Goal: Task Accomplishment & Management: Use online tool/utility

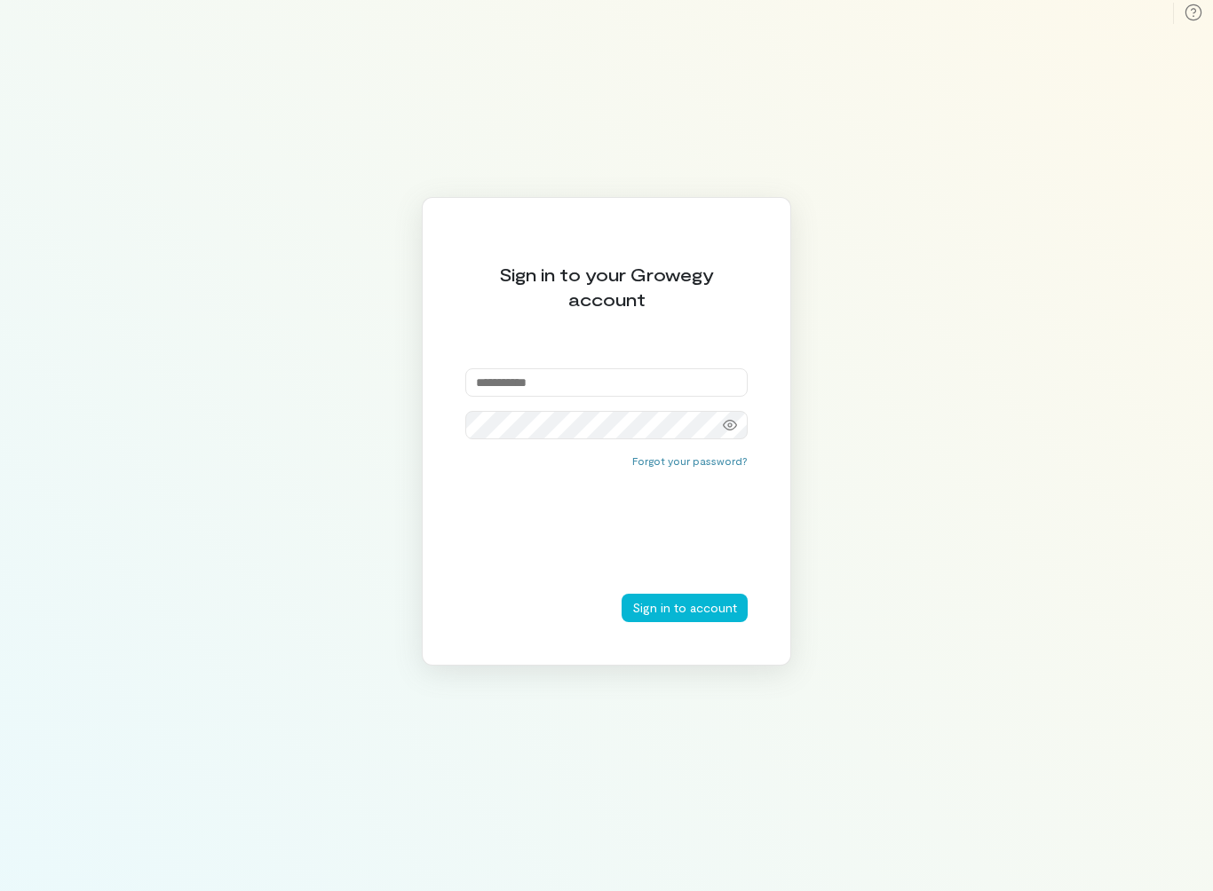
click at [574, 380] on input "email" at bounding box center [606, 382] width 282 height 28
click at [637, 380] on input "email" at bounding box center [606, 382] width 282 height 28
type input "**********"
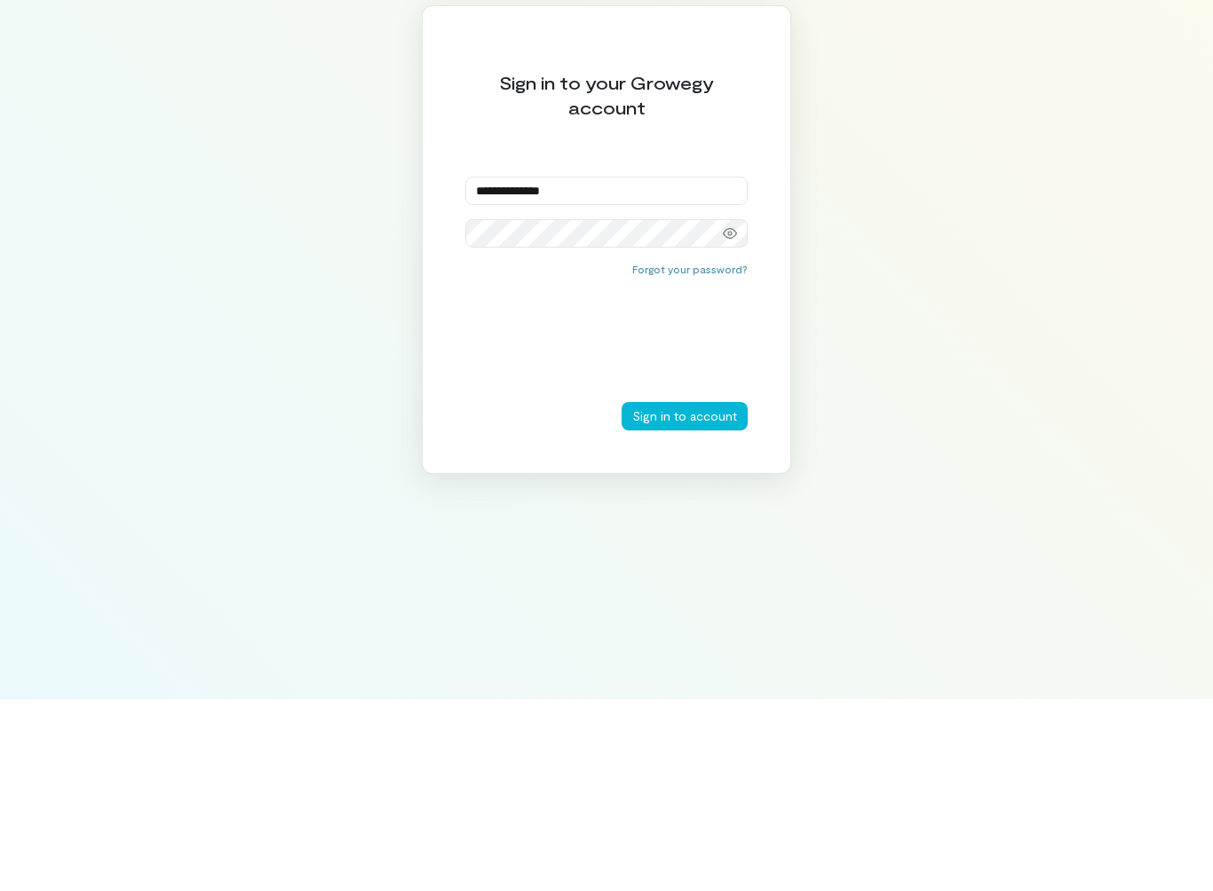
click at [699, 594] on button "Sign in to account" at bounding box center [684, 608] width 126 height 28
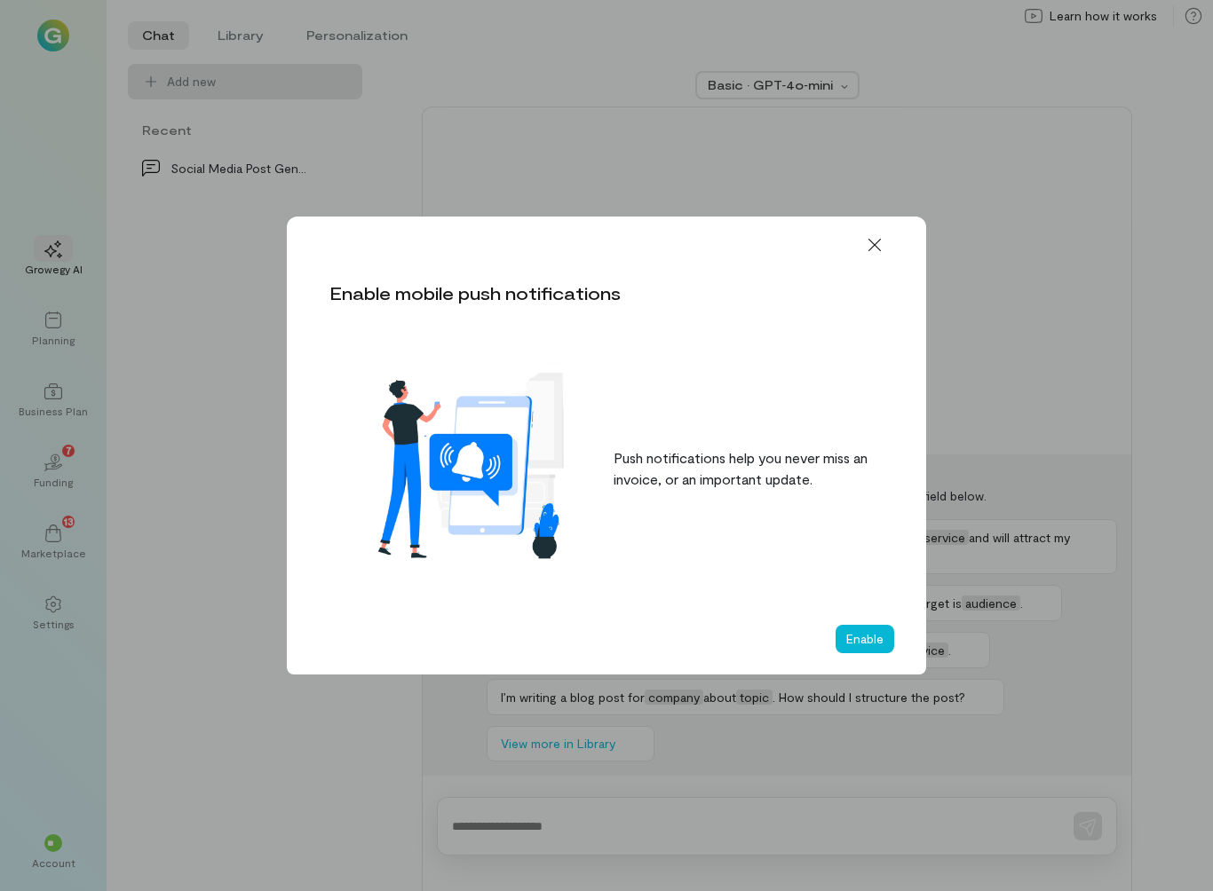
click at [844, 666] on div "Enable" at bounding box center [606, 639] width 639 height 71
click at [863, 638] on button "Enable" at bounding box center [864, 639] width 59 height 28
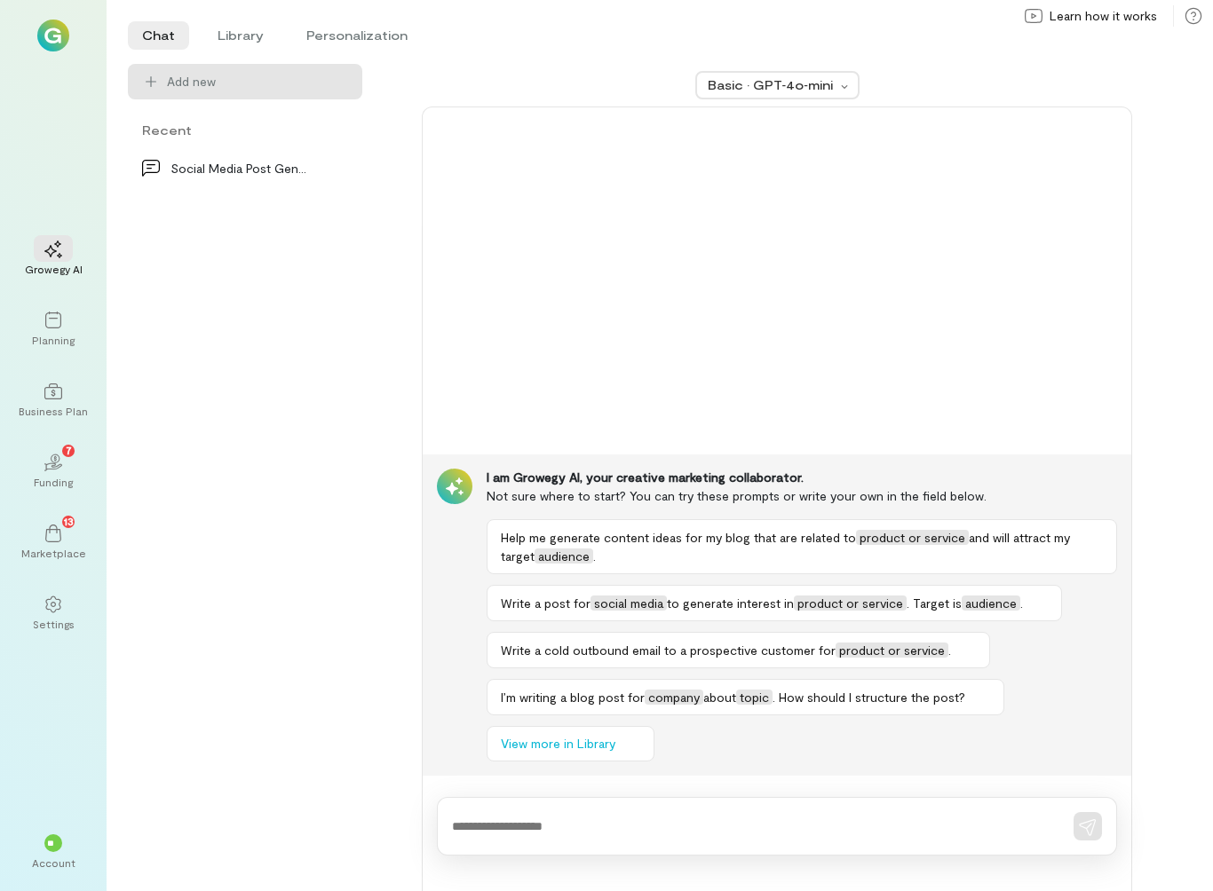
click at [42, 542] on div "13" at bounding box center [53, 532] width 39 height 27
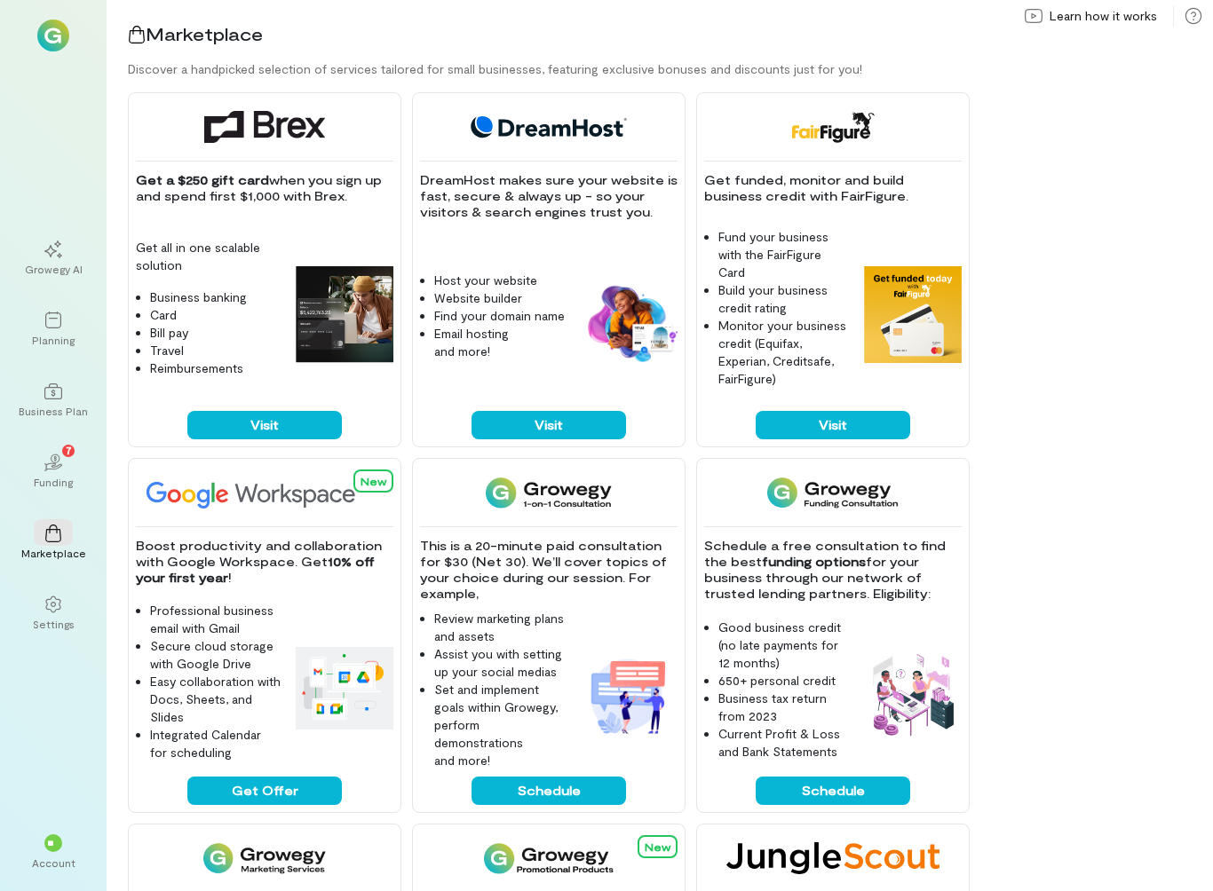
click at [59, 344] on div "Planning" at bounding box center [53, 340] width 43 height 14
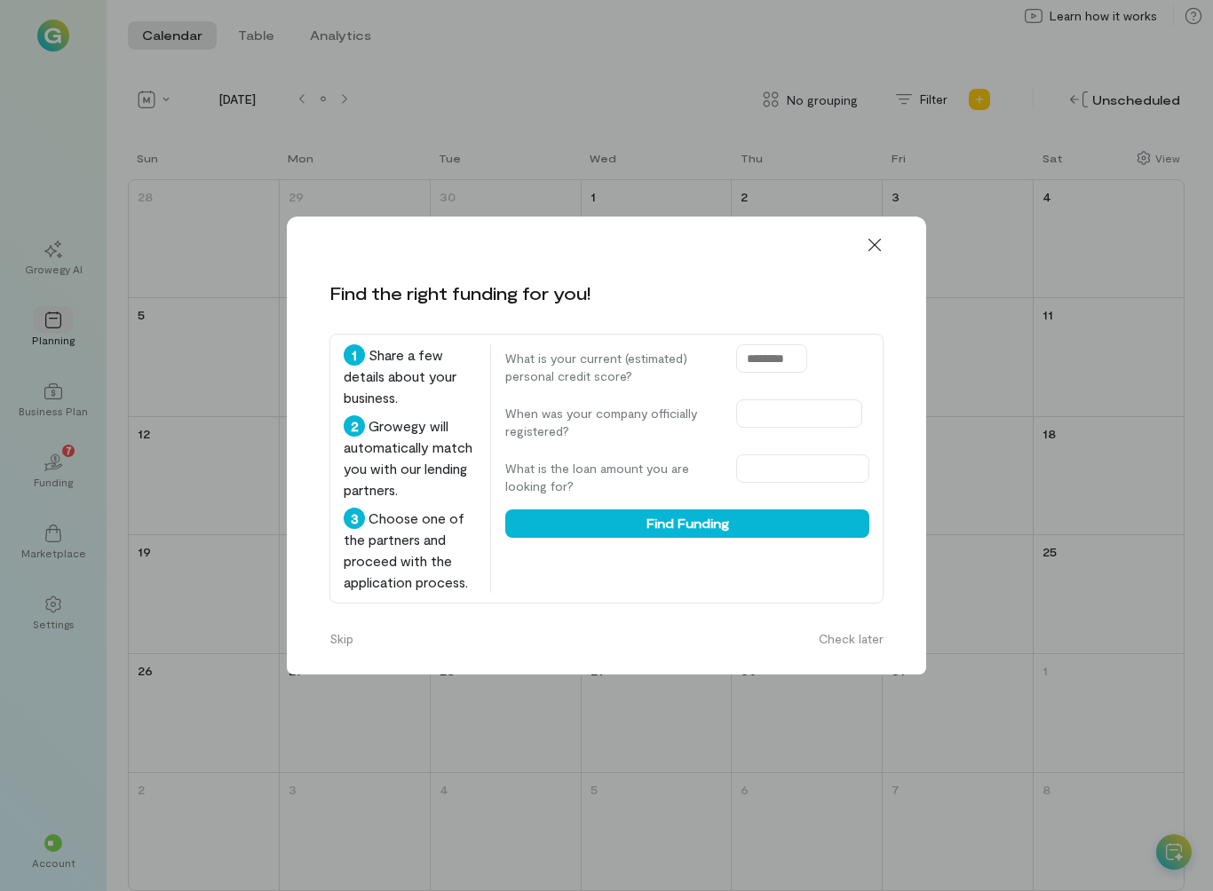
click at [892, 231] on div at bounding box center [874, 245] width 39 height 28
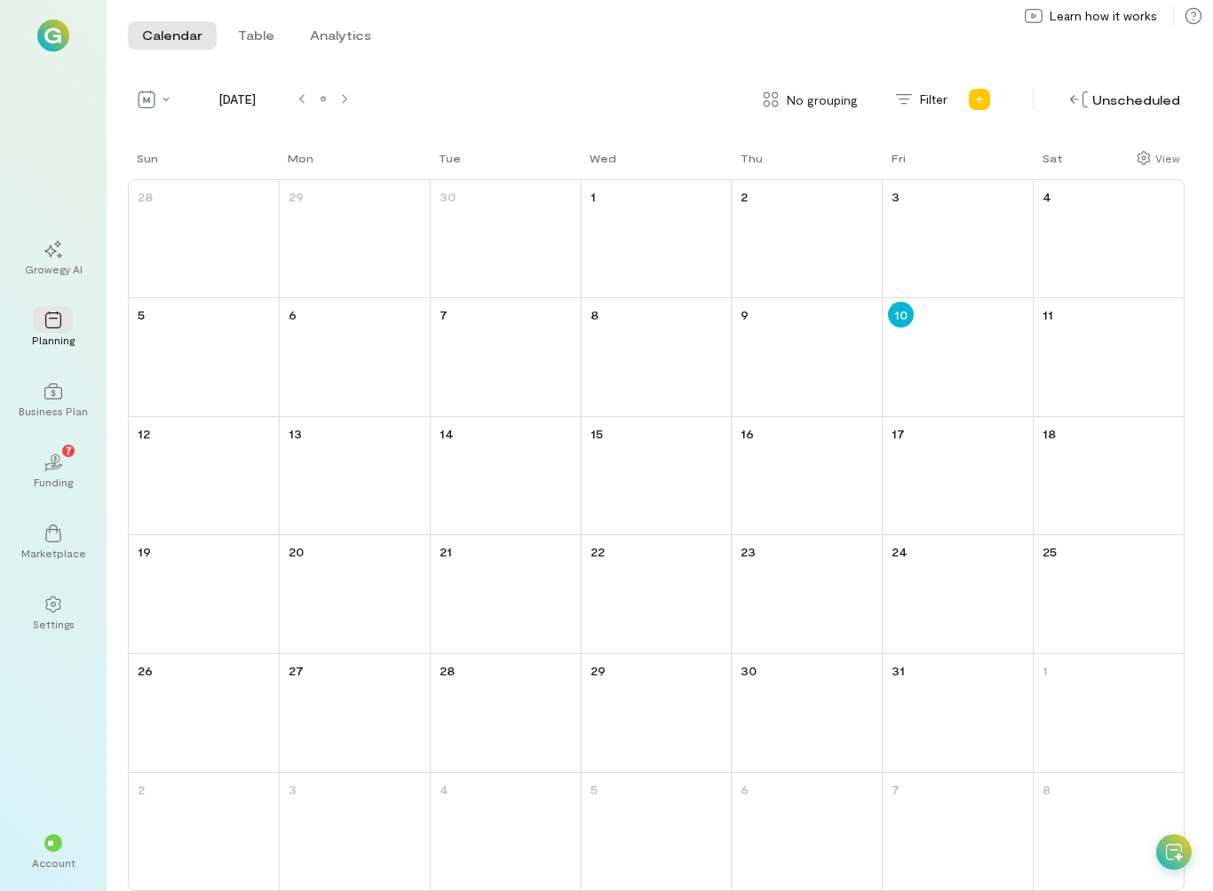
click at [50, 405] on div "Business Plan" at bounding box center [53, 411] width 69 height 14
